Goal: Transaction & Acquisition: Purchase product/service

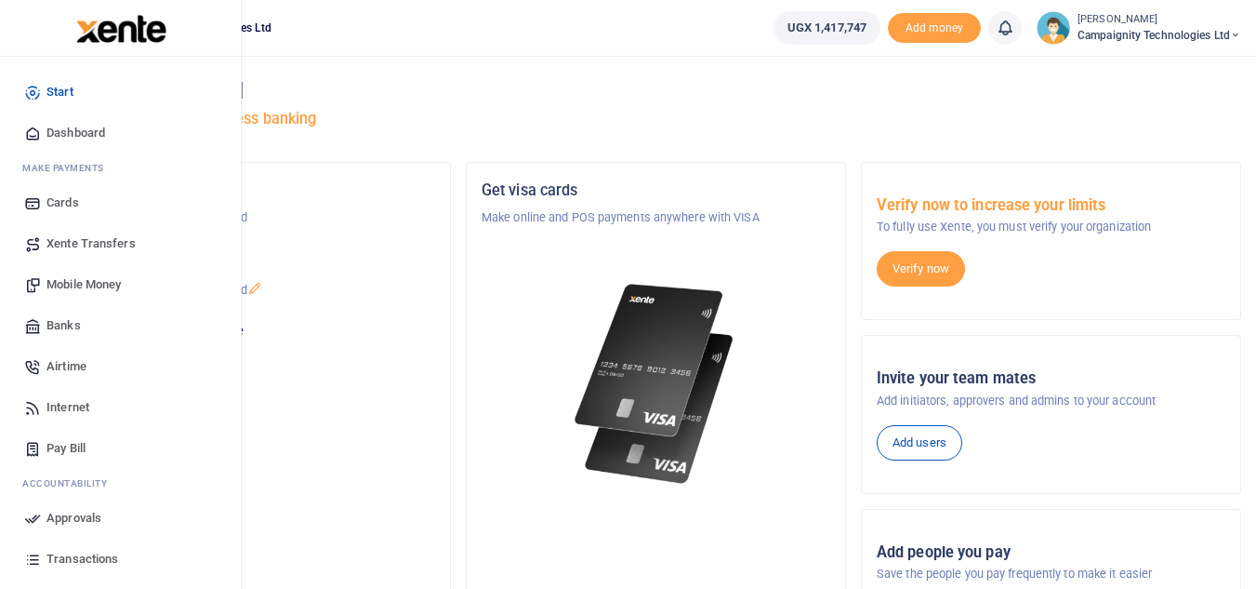
click at [78, 292] on span "Mobile Money" at bounding box center [84, 284] width 74 height 19
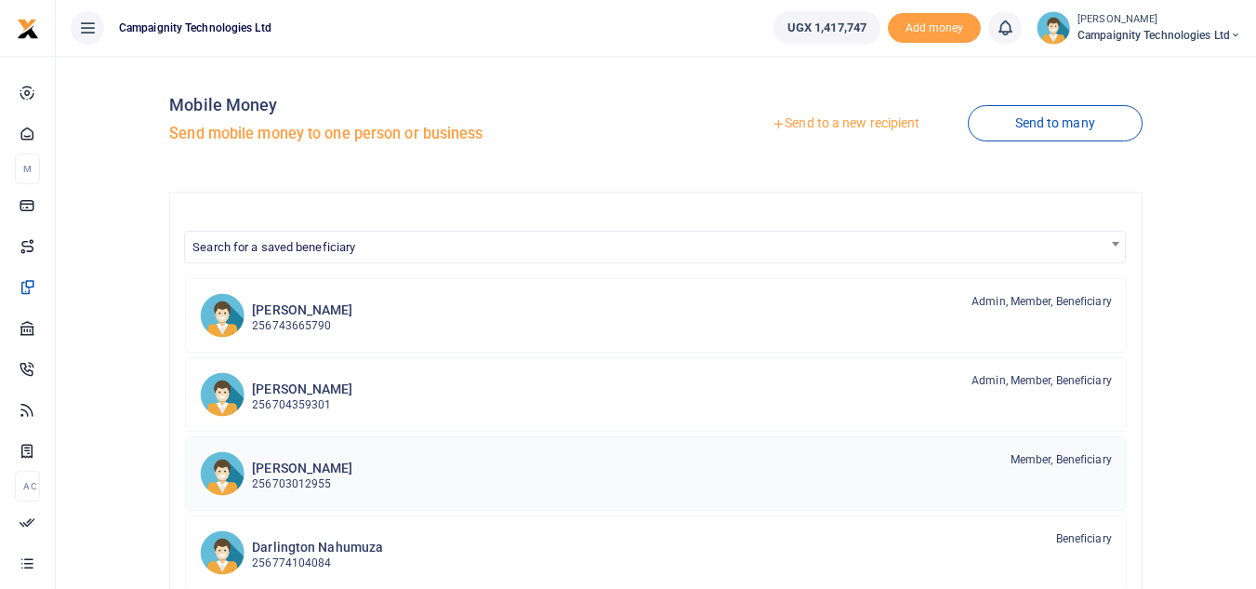
click at [316, 477] on p "256703012955" at bounding box center [302, 484] width 100 height 18
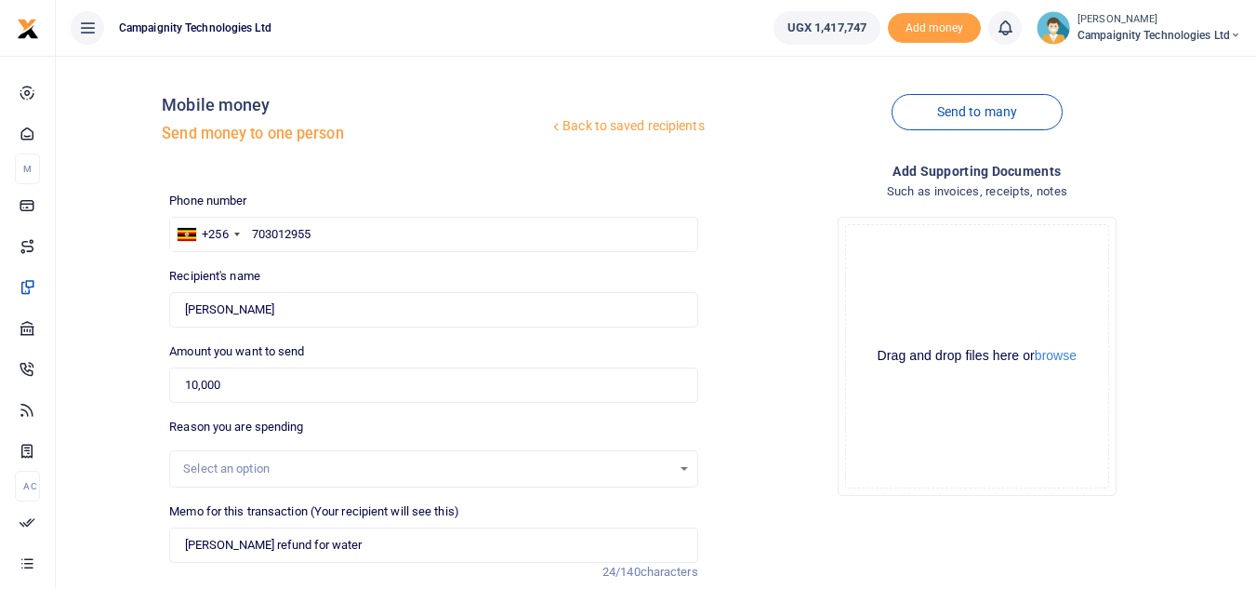
scroll to position [182, 0]
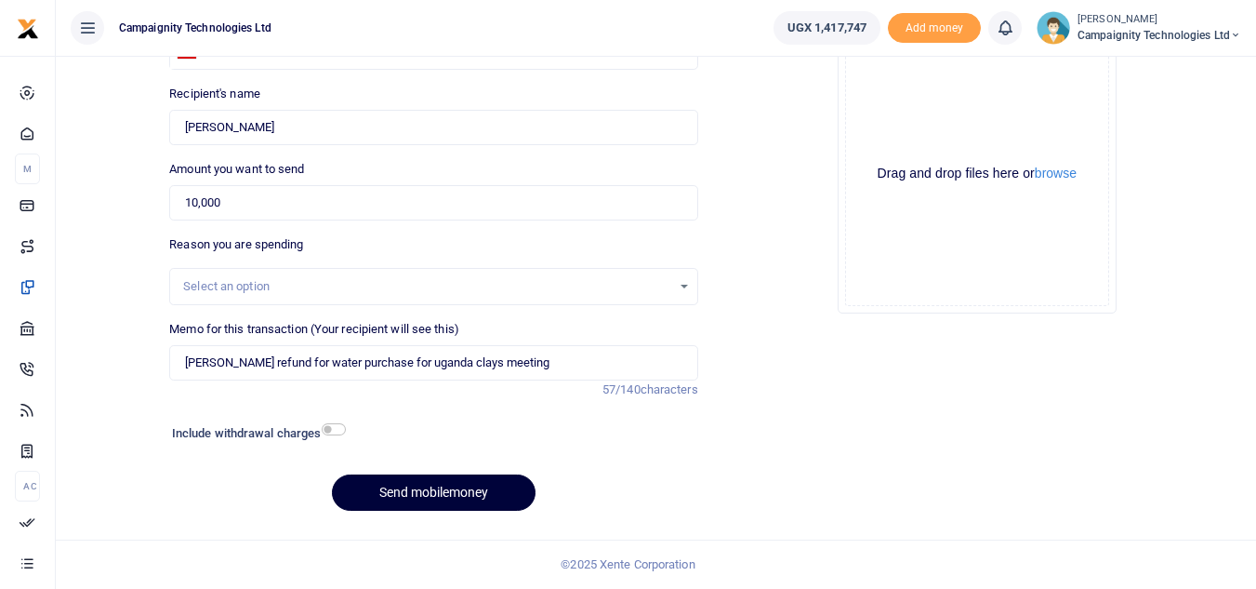
type input "[PERSON_NAME] refund for water purchase for uganda clays meeting"
click at [450, 499] on button "Send mobilemoney" at bounding box center [434, 492] width 204 height 36
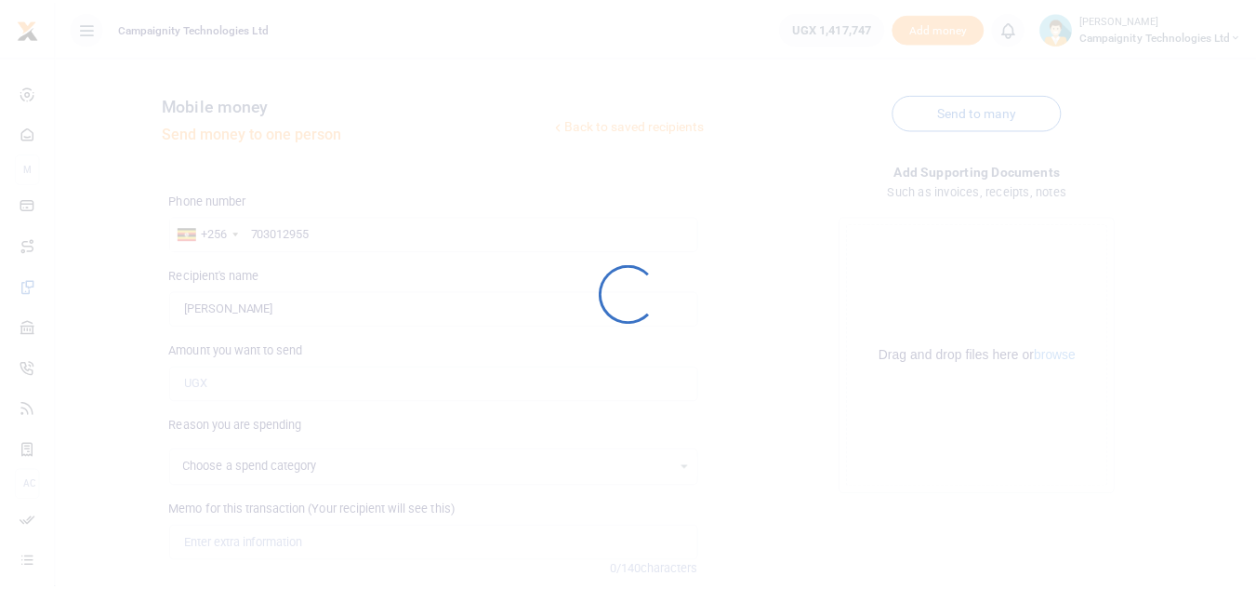
scroll to position [182, 0]
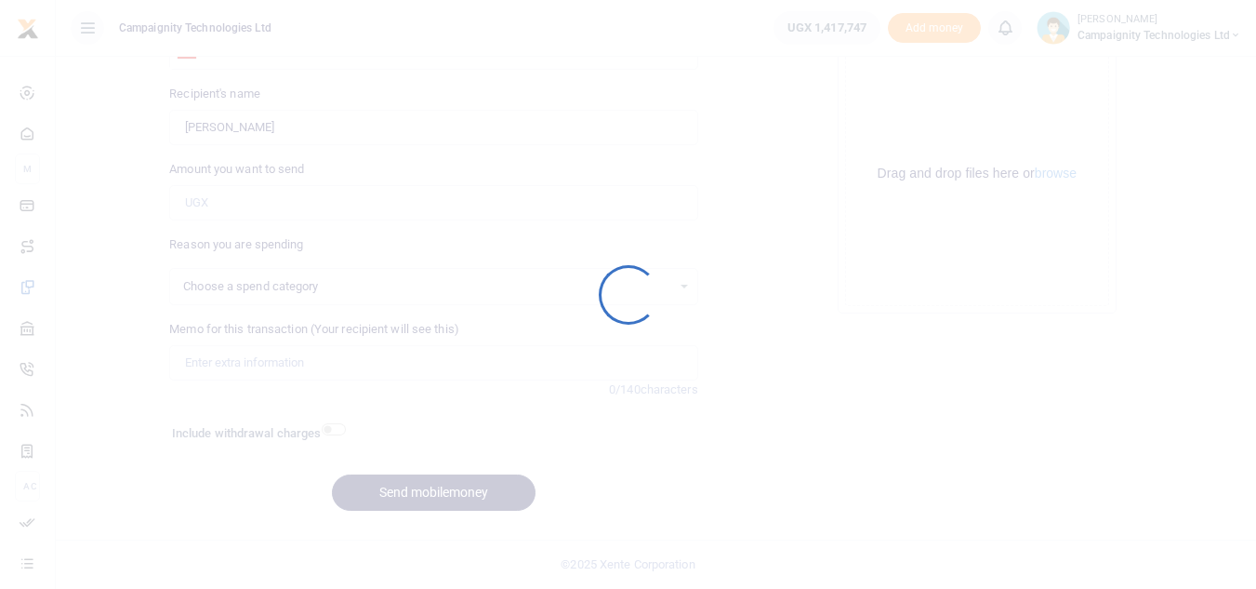
select select
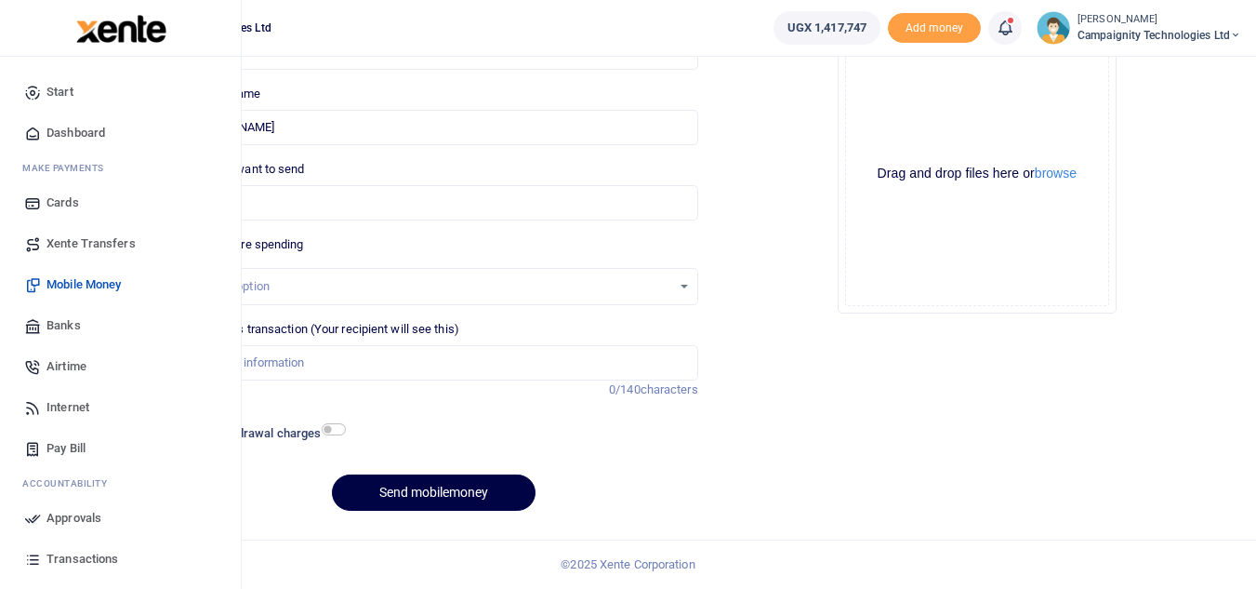
click at [83, 513] on span "Approvals" at bounding box center [74, 518] width 55 height 19
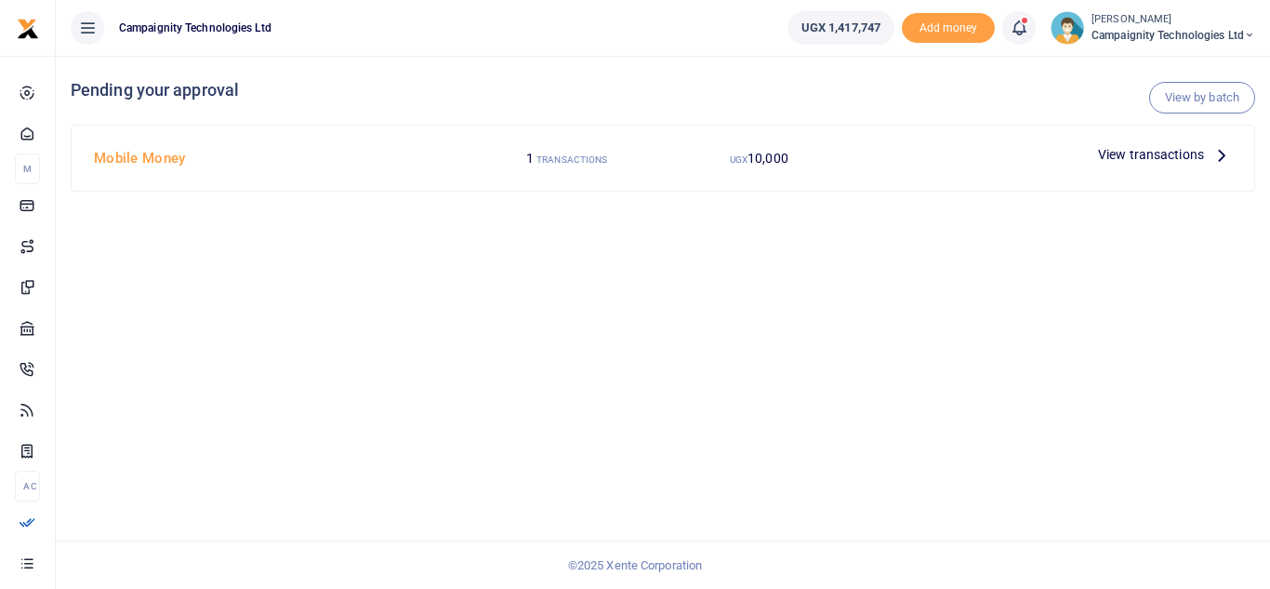
click at [1175, 161] on span "View transactions" at bounding box center [1151, 154] width 106 height 20
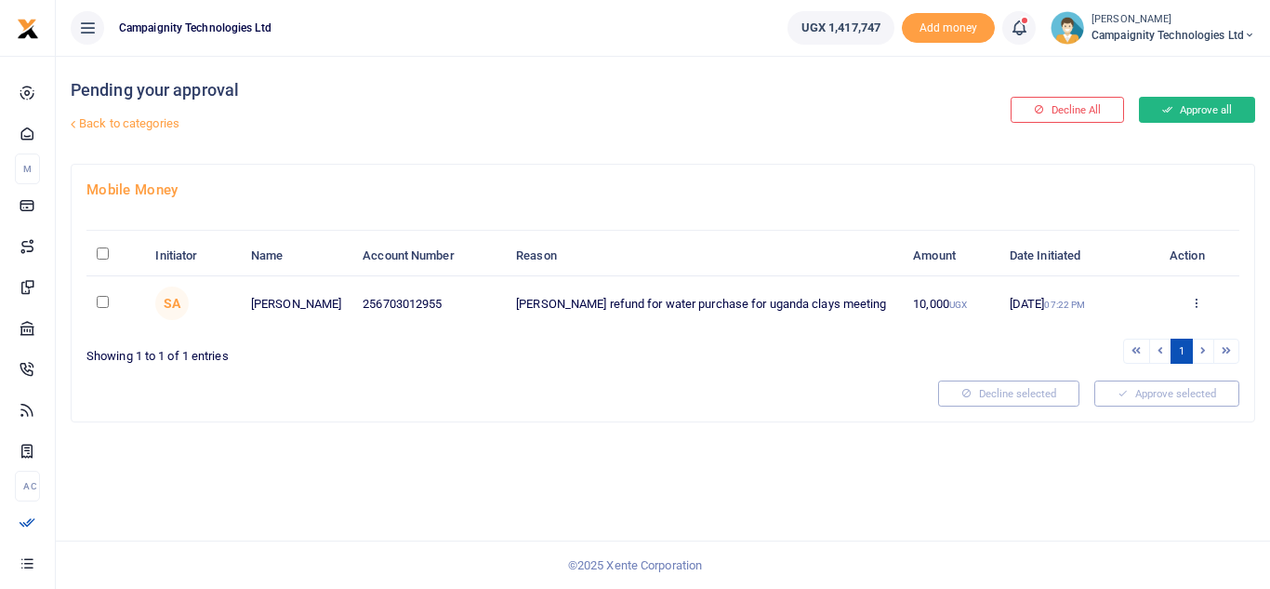
click at [1201, 114] on button "Approve all" at bounding box center [1197, 110] width 116 height 26
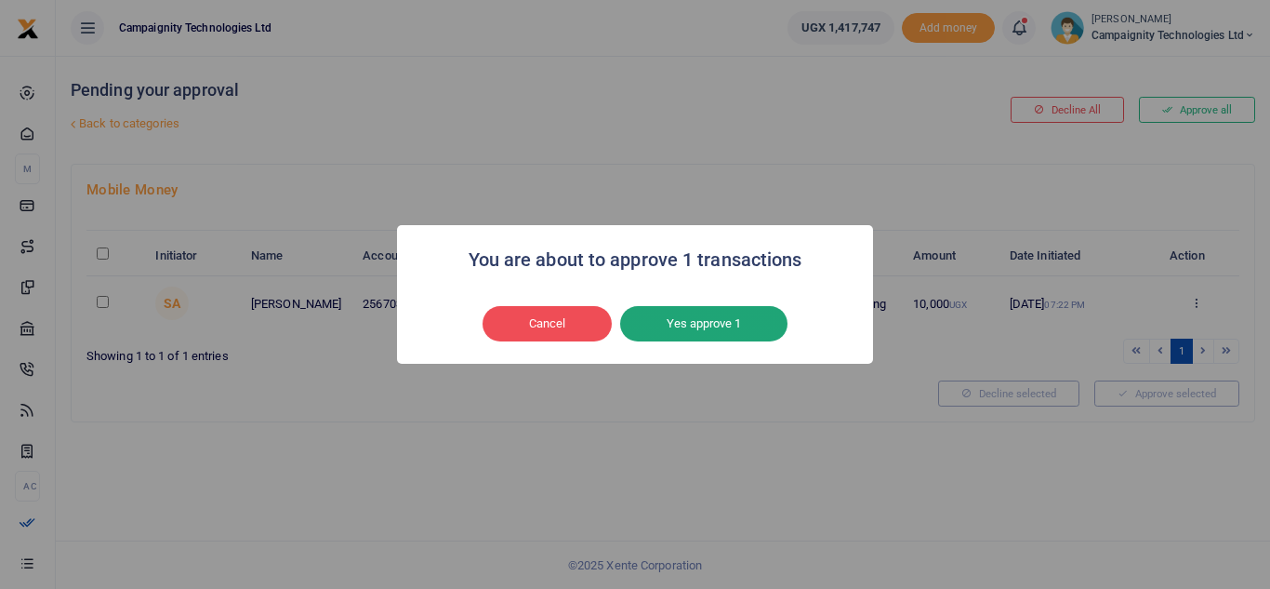
click at [707, 333] on button "Yes approve 1" at bounding box center [703, 323] width 167 height 35
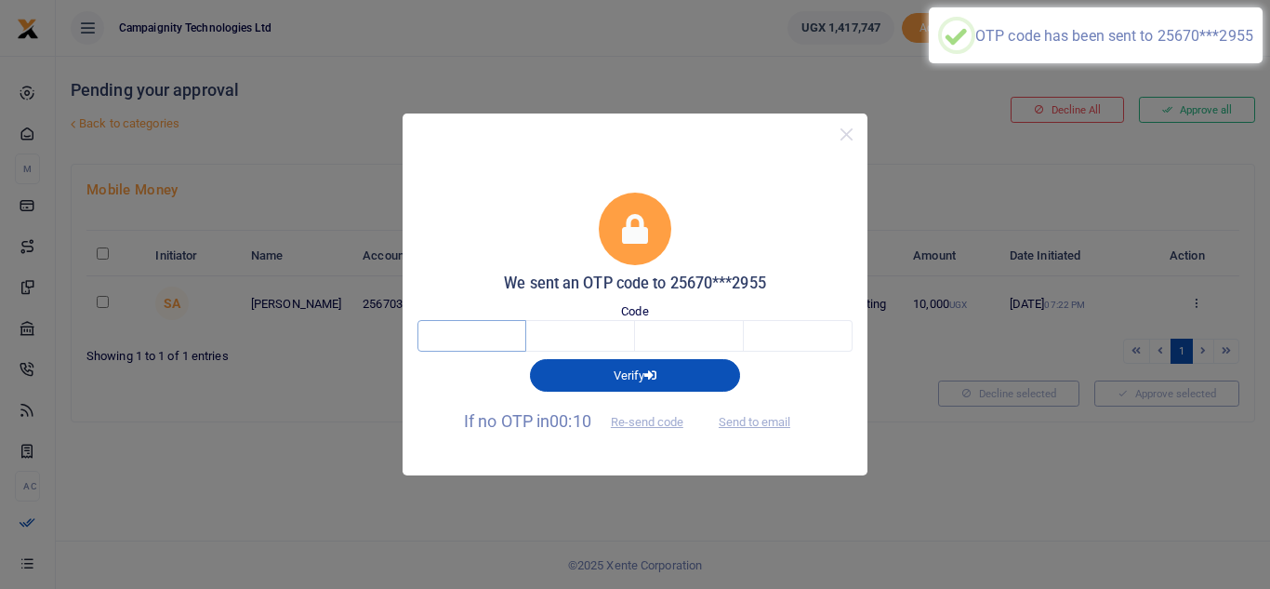
click at [479, 338] on input "text" at bounding box center [472, 336] width 109 height 32
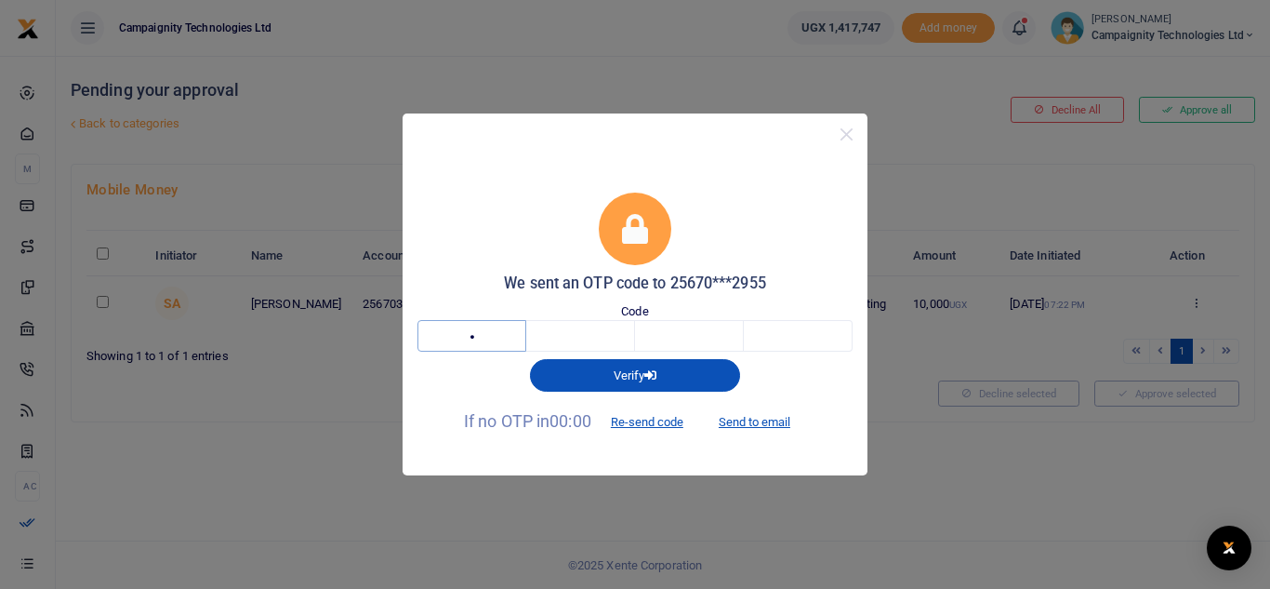
type input "8"
type input "7"
type input "1"
type input "0"
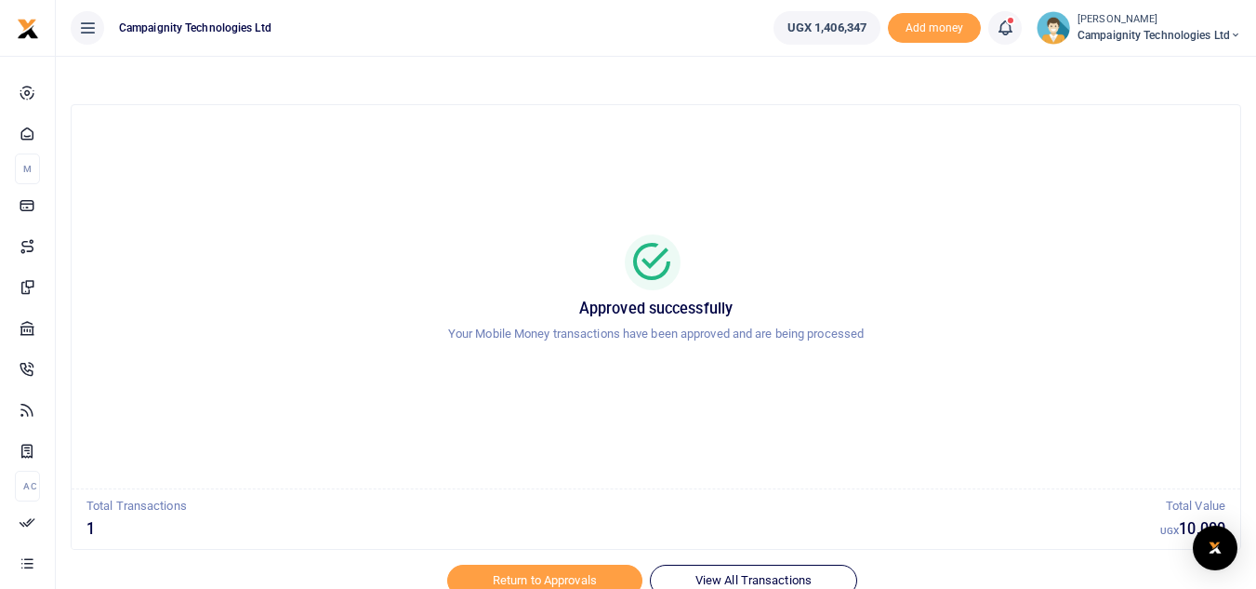
scroll to position [78, 0]
